Goal: Transaction & Acquisition: Purchase product/service

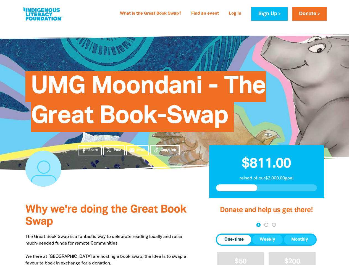
click at [174, 132] on span "UMG Moondani - The Great Book-Swap" at bounding box center [148, 103] width 235 height 57
click at [165, 150] on span "Copy Link" at bounding box center [168, 150] width 15 height 5
click at [223, 225] on div "arrow_back Back Step 1 Step 2 Step 3" at bounding box center [266, 225] width 101 height 4
click at [258, 225] on div "Navigate to step 1 of 3 to enter your donation amount" at bounding box center [258, 224] width 1 height 1
click at [234, 240] on span "One-time" at bounding box center [233, 239] width 19 height 7
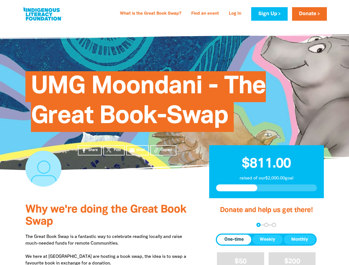
click at [267, 240] on span "Weekly" at bounding box center [267, 239] width 15 height 7
click at [299, 240] on span "Monthly" at bounding box center [299, 239] width 17 height 7
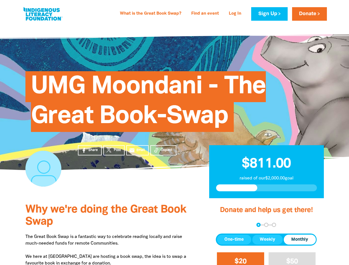
click at [240, 259] on span "$20" at bounding box center [240, 261] width 12 height 6
